Goal: Task Accomplishment & Management: Manage account settings

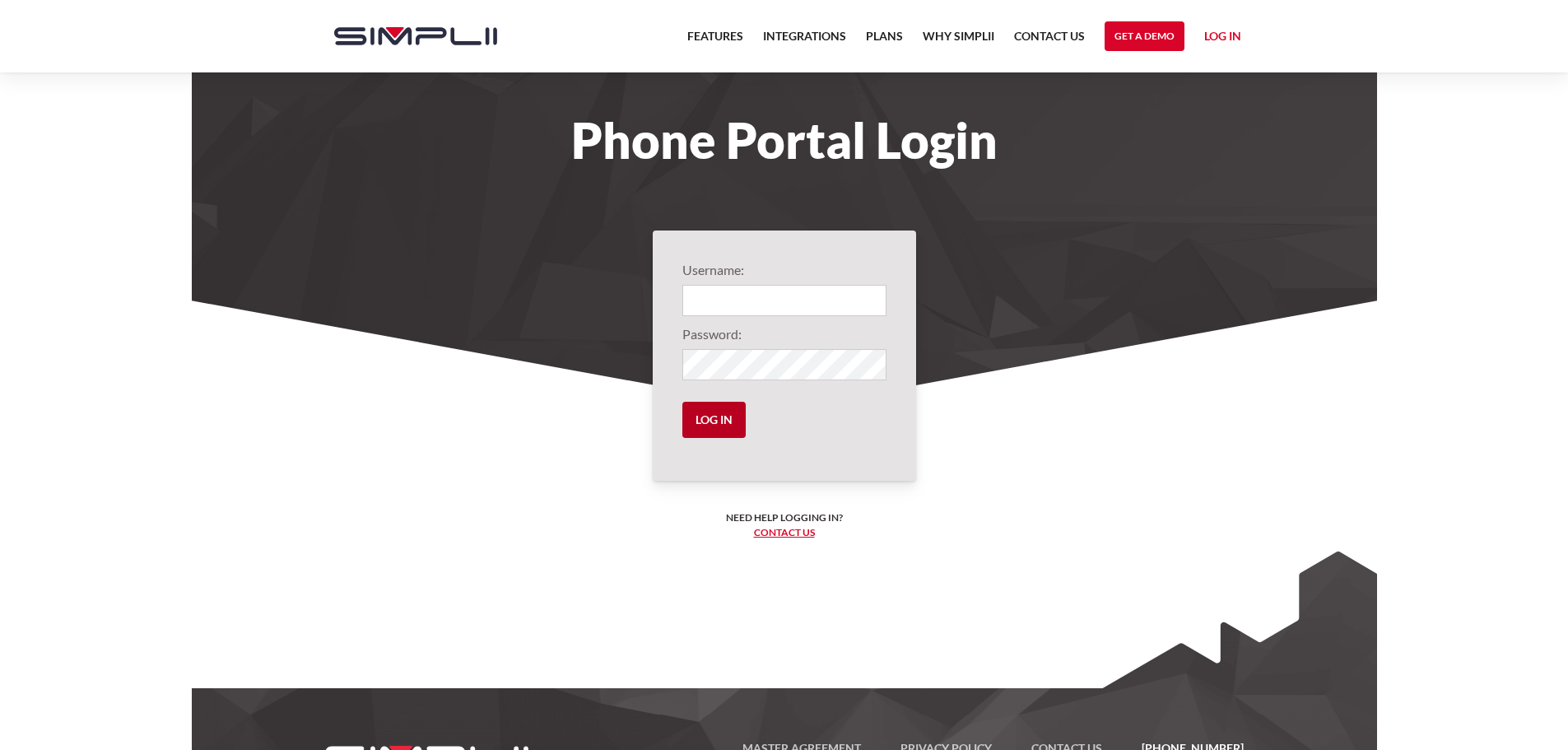
type input "1012@soulence"
click at [711, 421] on input "Log in" at bounding box center [714, 420] width 63 height 36
type input "1012@soulence"
click at [1214, 43] on link "Log in" at bounding box center [1223, 39] width 37 height 25
